Goal: Check status: Check status

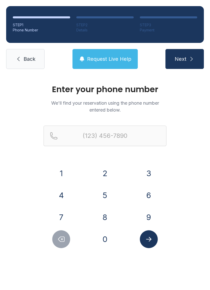
click at [148, 193] on button "6" at bounding box center [149, 196] width 18 height 18
click at [55, 194] on button "4" at bounding box center [61, 196] width 18 height 18
click at [149, 198] on button "6" at bounding box center [149, 196] width 18 height 18
click at [147, 195] on button "6" at bounding box center [149, 196] width 18 height 18
click at [106, 170] on button "2" at bounding box center [105, 174] width 18 height 18
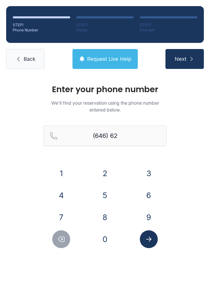
click at [152, 172] on button "3" at bounding box center [149, 174] width 18 height 18
click at [102, 176] on button "2" at bounding box center [105, 174] width 18 height 18
click at [103, 242] on button "0" at bounding box center [105, 239] width 18 height 18
click at [147, 166] on button "3" at bounding box center [149, 174] width 18 height 18
click at [101, 216] on button "8" at bounding box center [105, 218] width 18 height 18
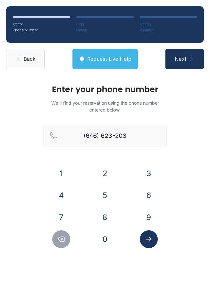
type input "[PHONE_NUMBER]"
click at [150, 243] on icon "Submit lookup form" at bounding box center [149, 240] width 8 height 8
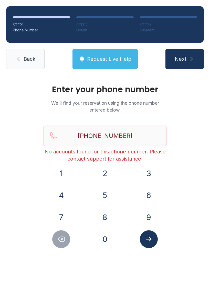
click at [148, 233] on button "Submit lookup form" at bounding box center [149, 239] width 18 height 18
